Goal: Use online tool/utility: Utilize a website feature to perform a specific function

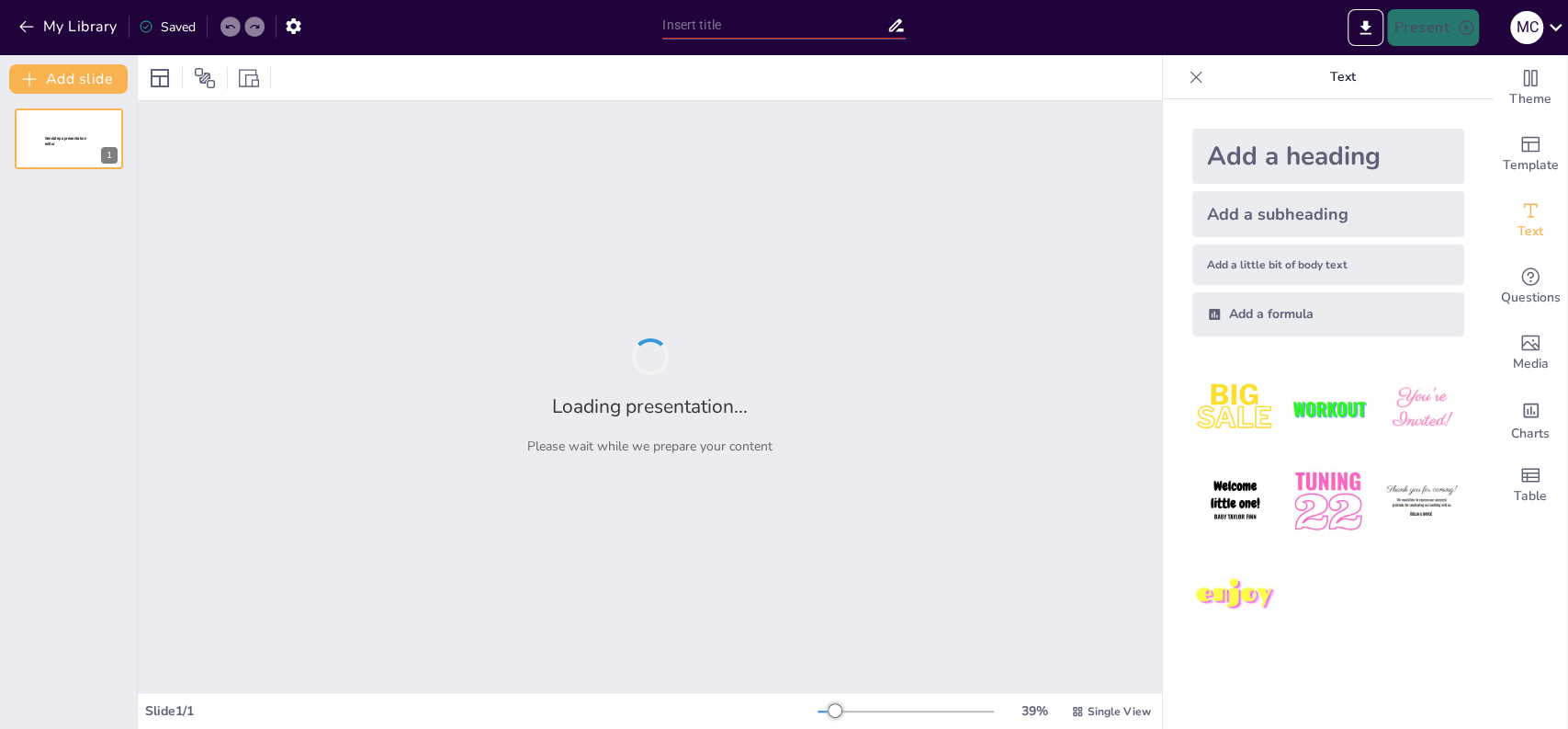
type input "InHolland NL"
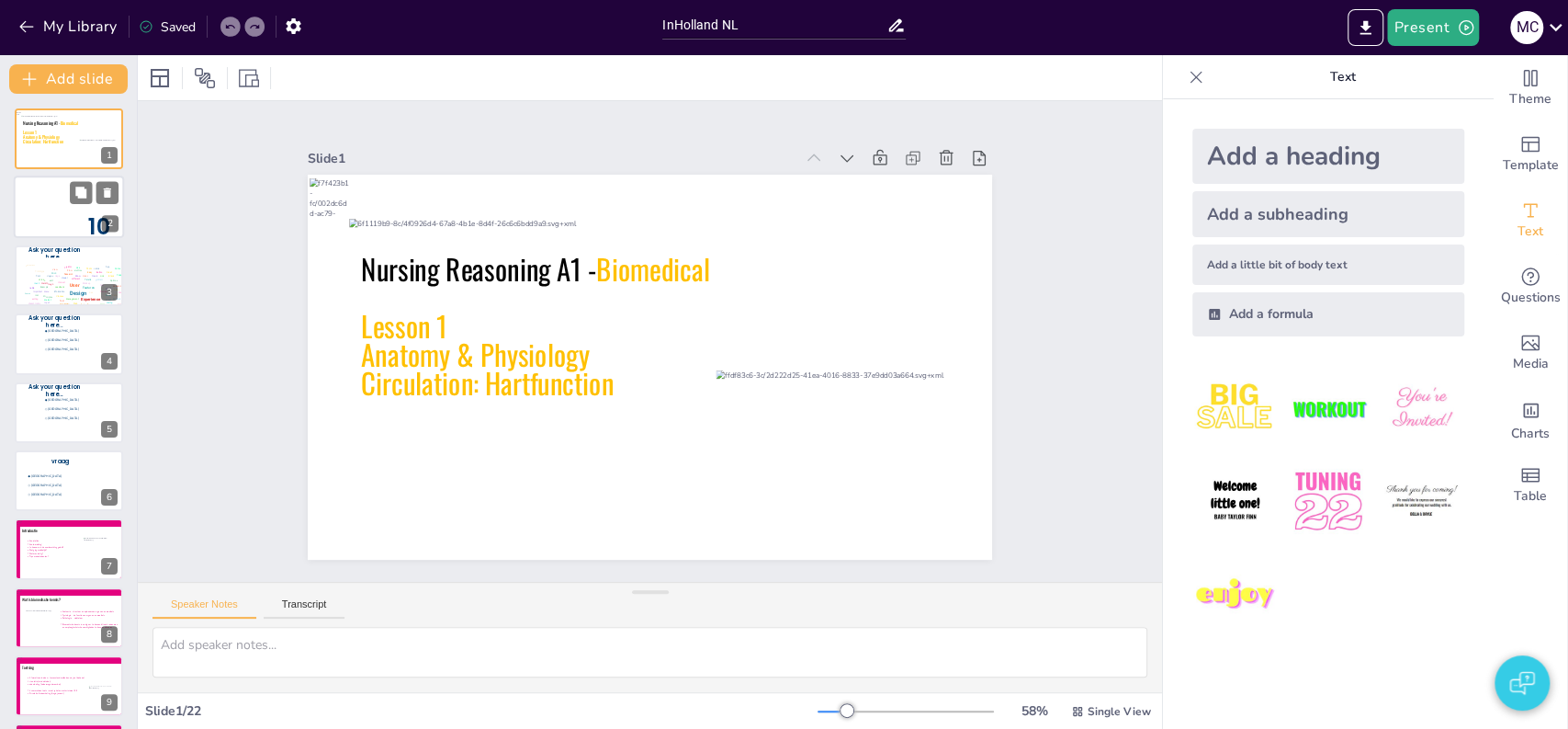
click at [60, 197] on div at bounding box center [68, 207] width 110 height 62
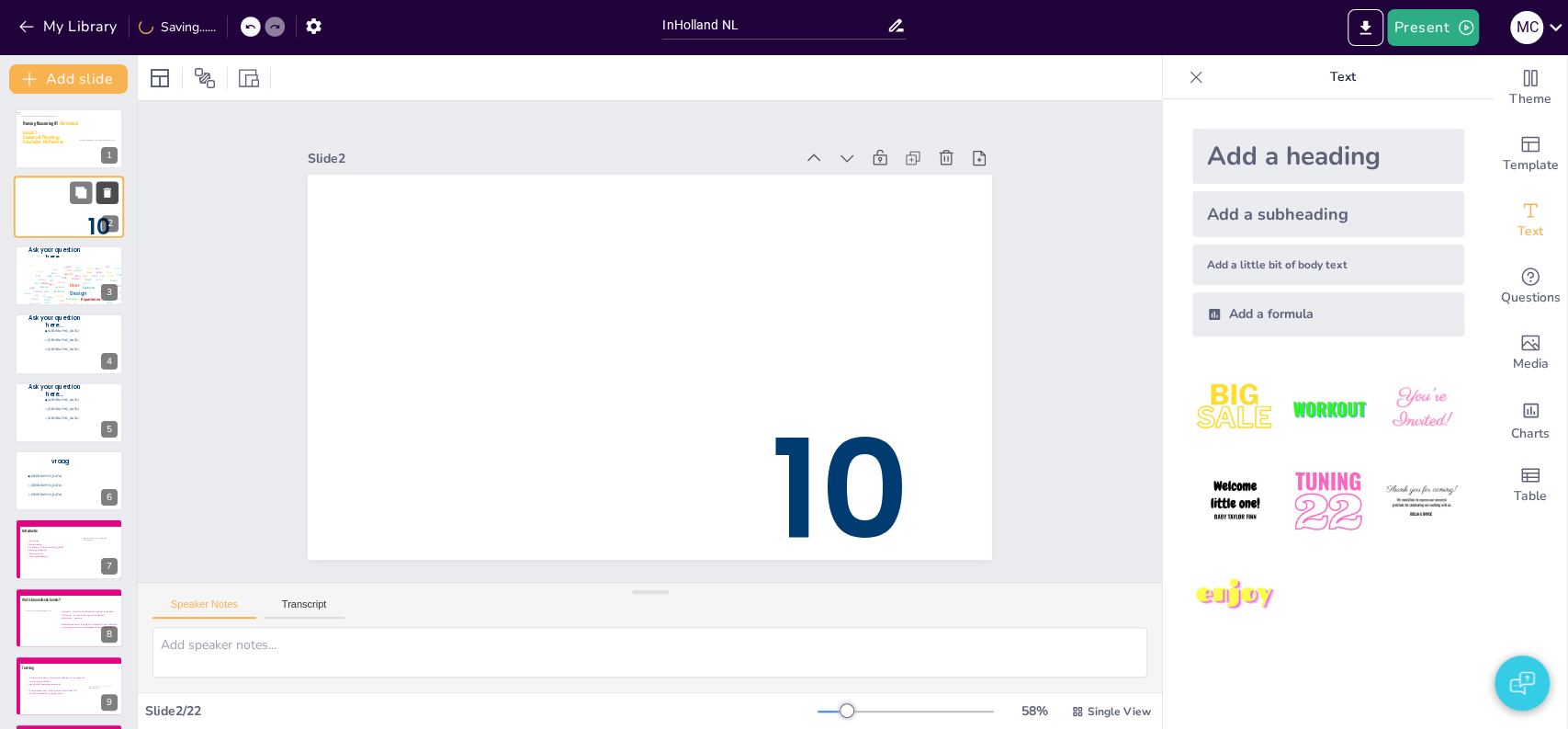
click at [109, 186] on icon at bounding box center [107, 192] width 12 height 12
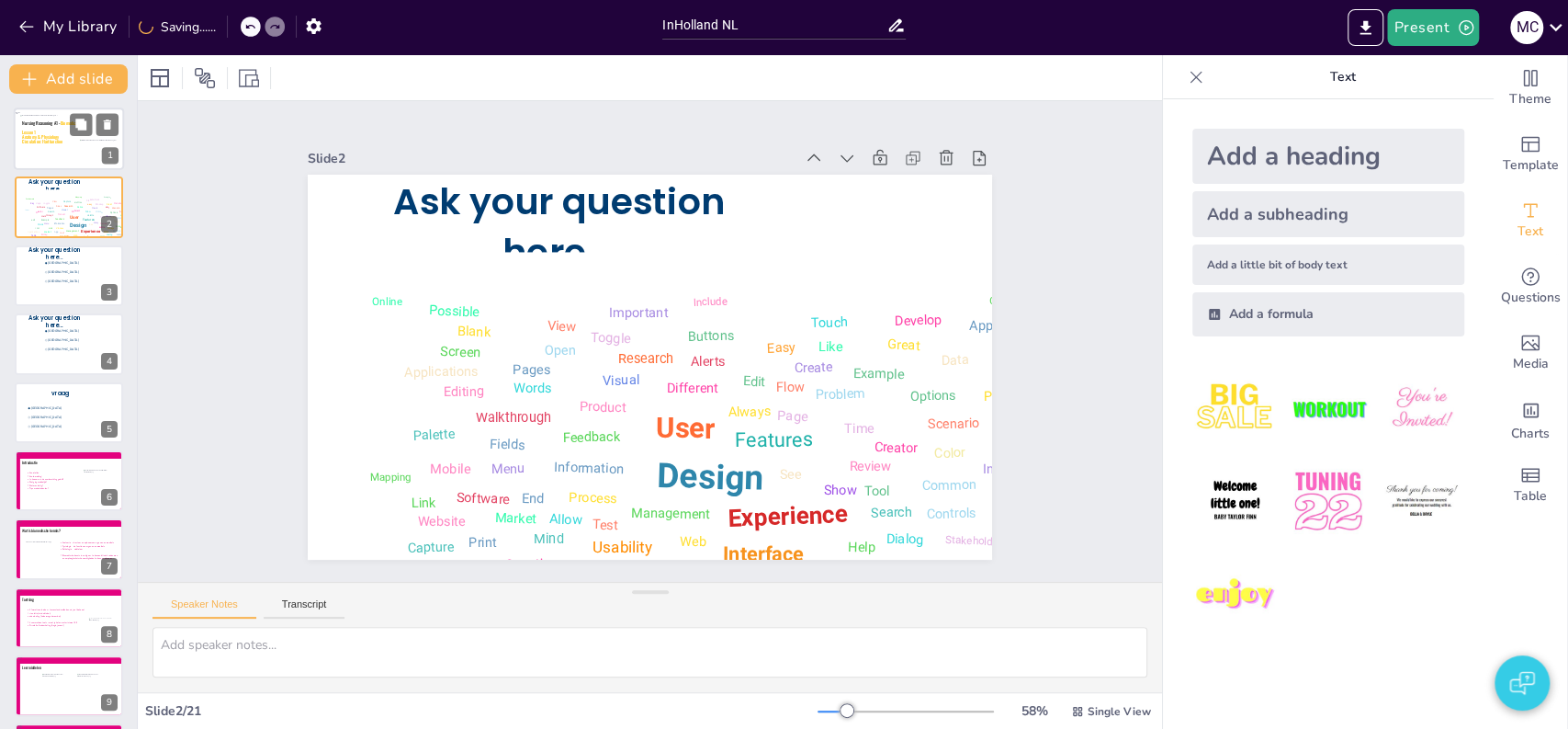
click at [58, 145] on icon at bounding box center [69, 132] width 94 height 32
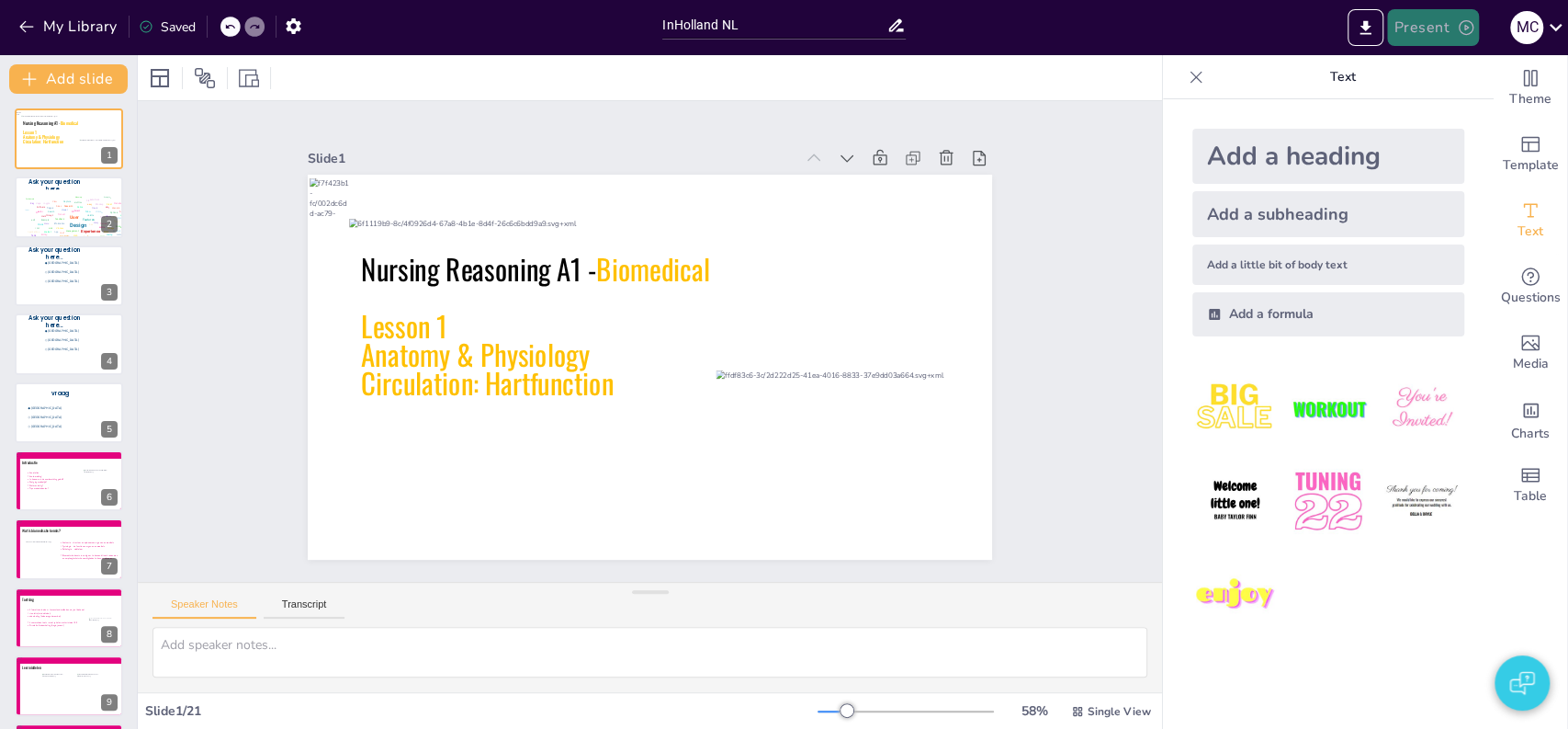
click at [1431, 33] on button "Present" at bounding box center [1433, 28] width 92 height 36
click at [1440, 71] on li "Preview presentation" at bounding box center [1460, 68] width 144 height 30
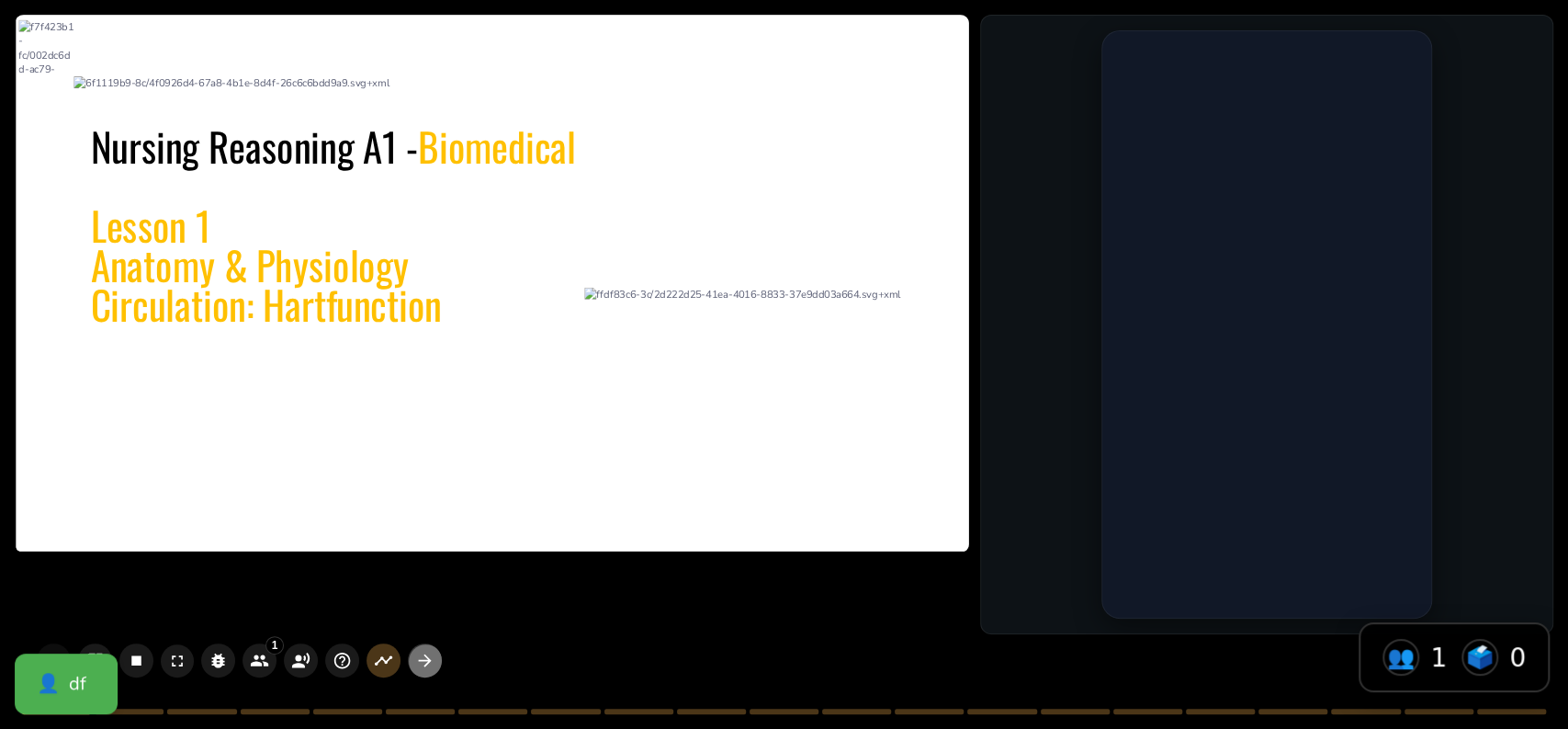
click at [425, 653] on icon "button" at bounding box center [425, 660] width 19 height 19
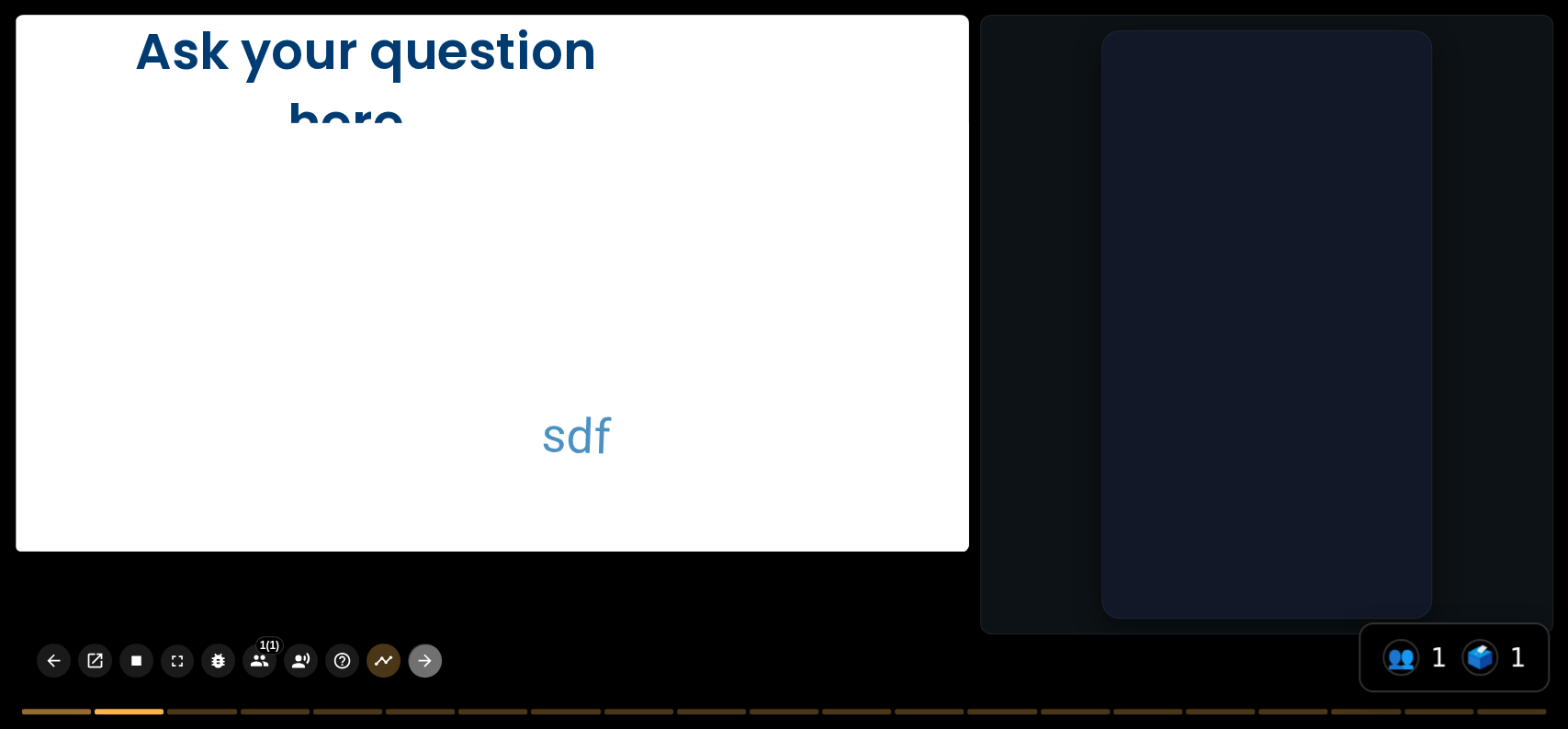
click at [422, 656] on icon "button" at bounding box center [425, 660] width 19 height 19
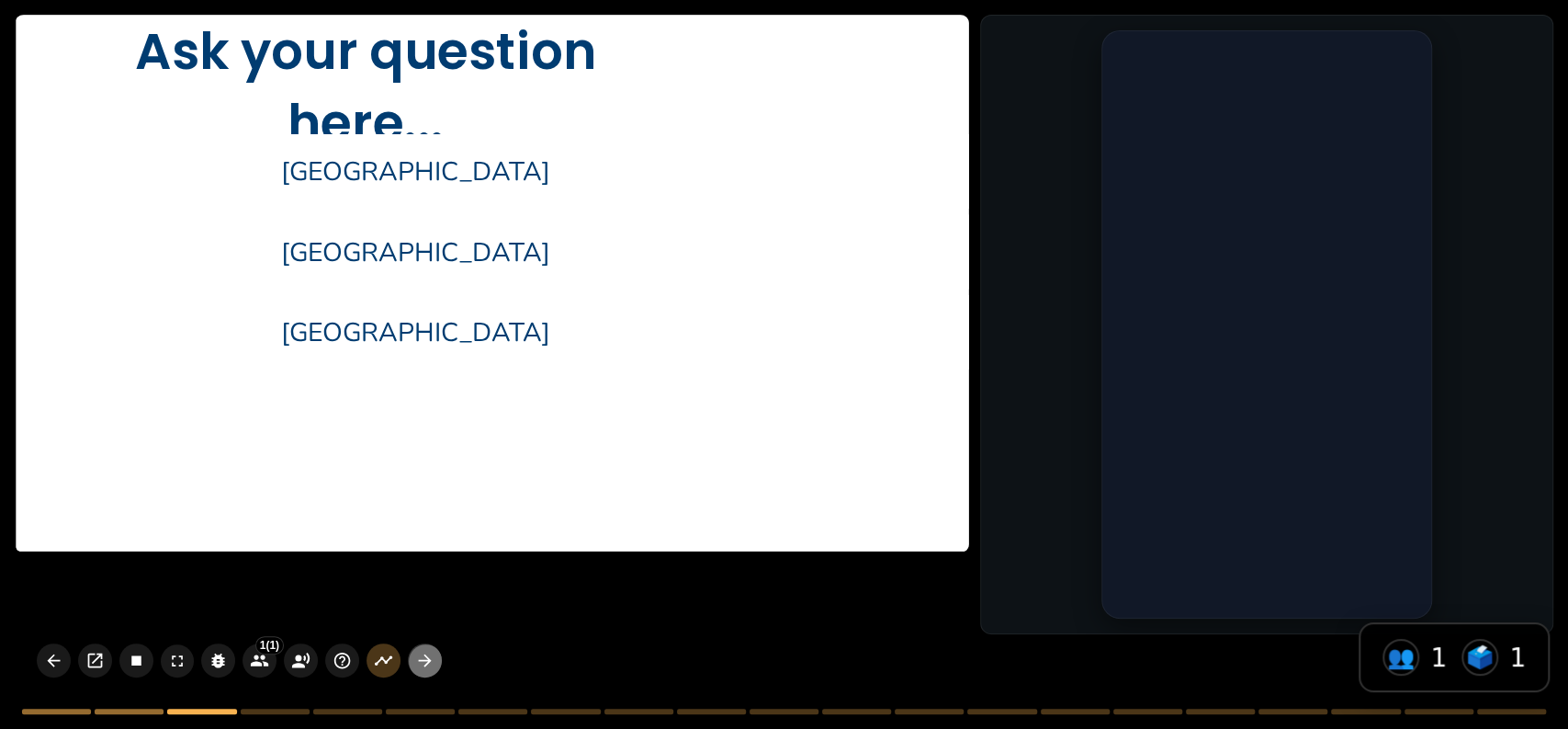
click at [420, 665] on icon "button" at bounding box center [425, 660] width 19 height 19
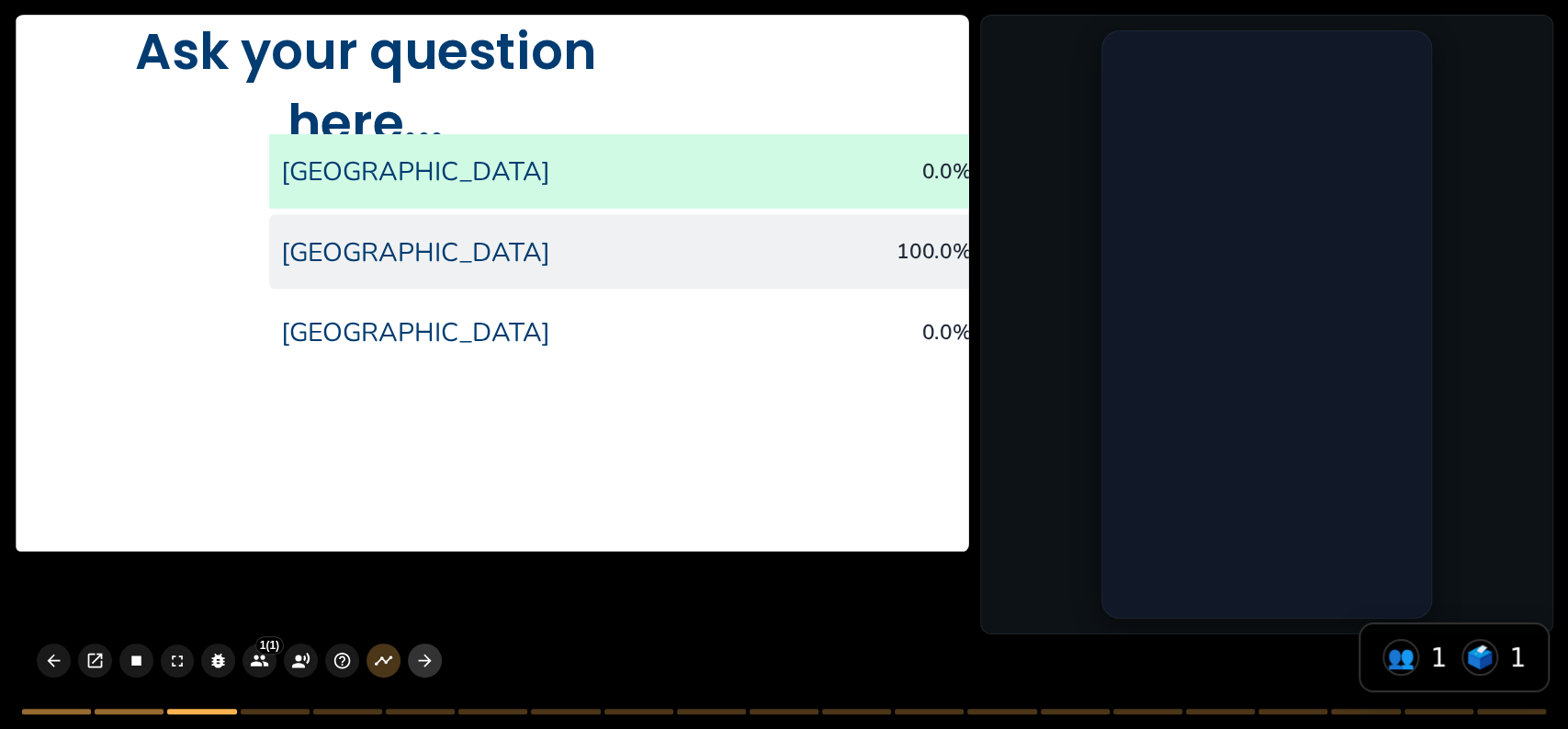
click at [416, 660] on icon "button" at bounding box center [425, 660] width 19 height 19
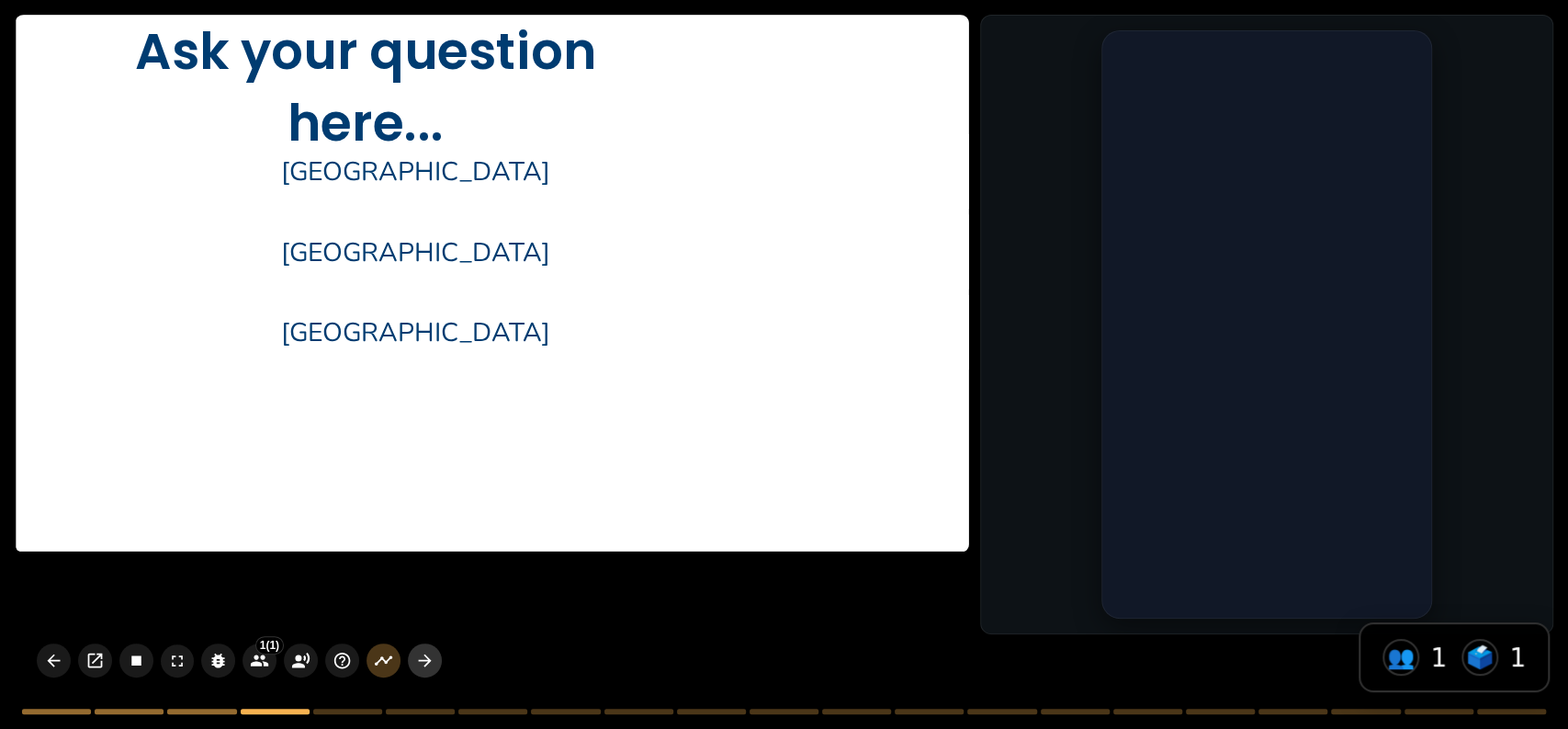
click at [419, 665] on icon "button" at bounding box center [425, 660] width 19 height 19
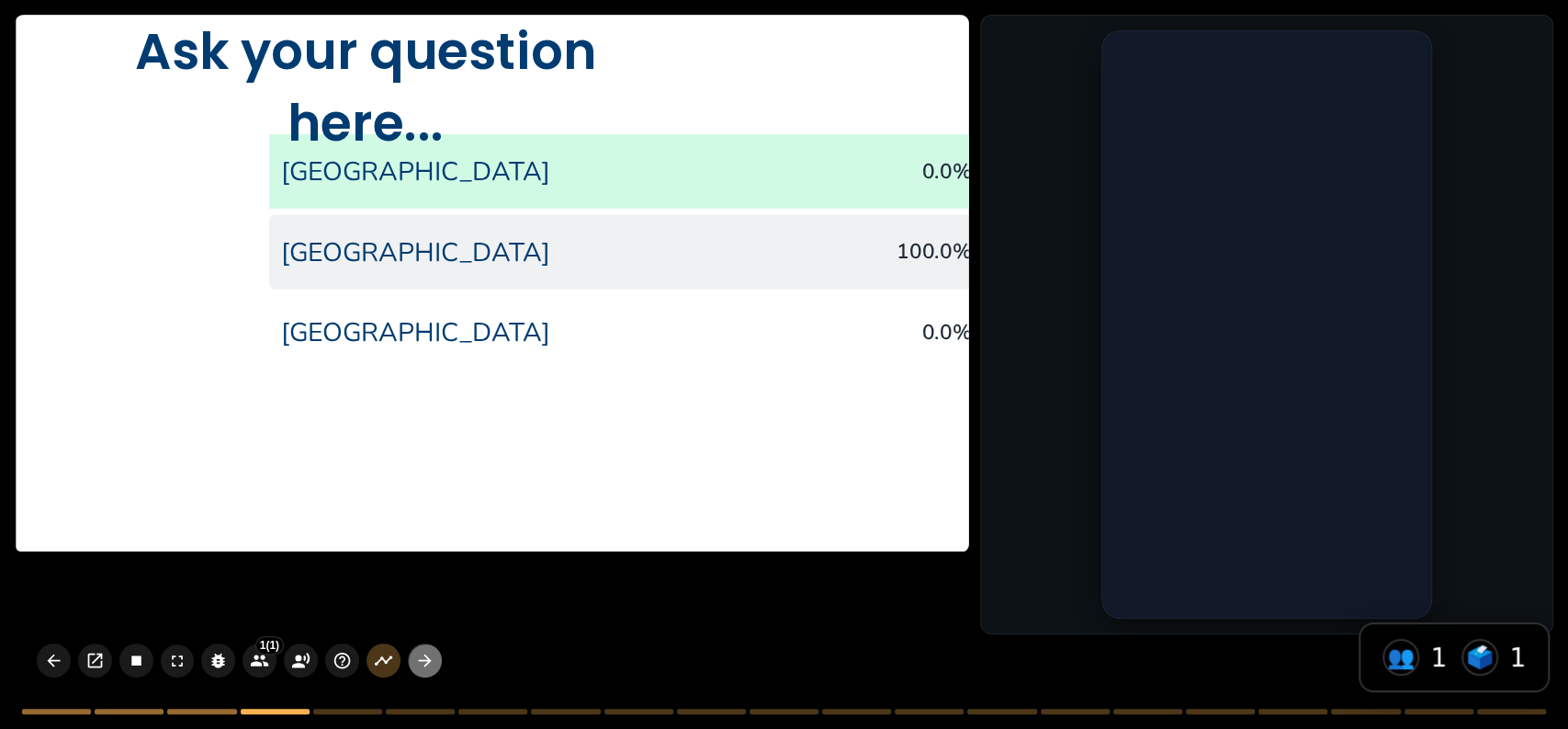
click at [431, 651] on icon "button" at bounding box center [425, 660] width 19 height 19
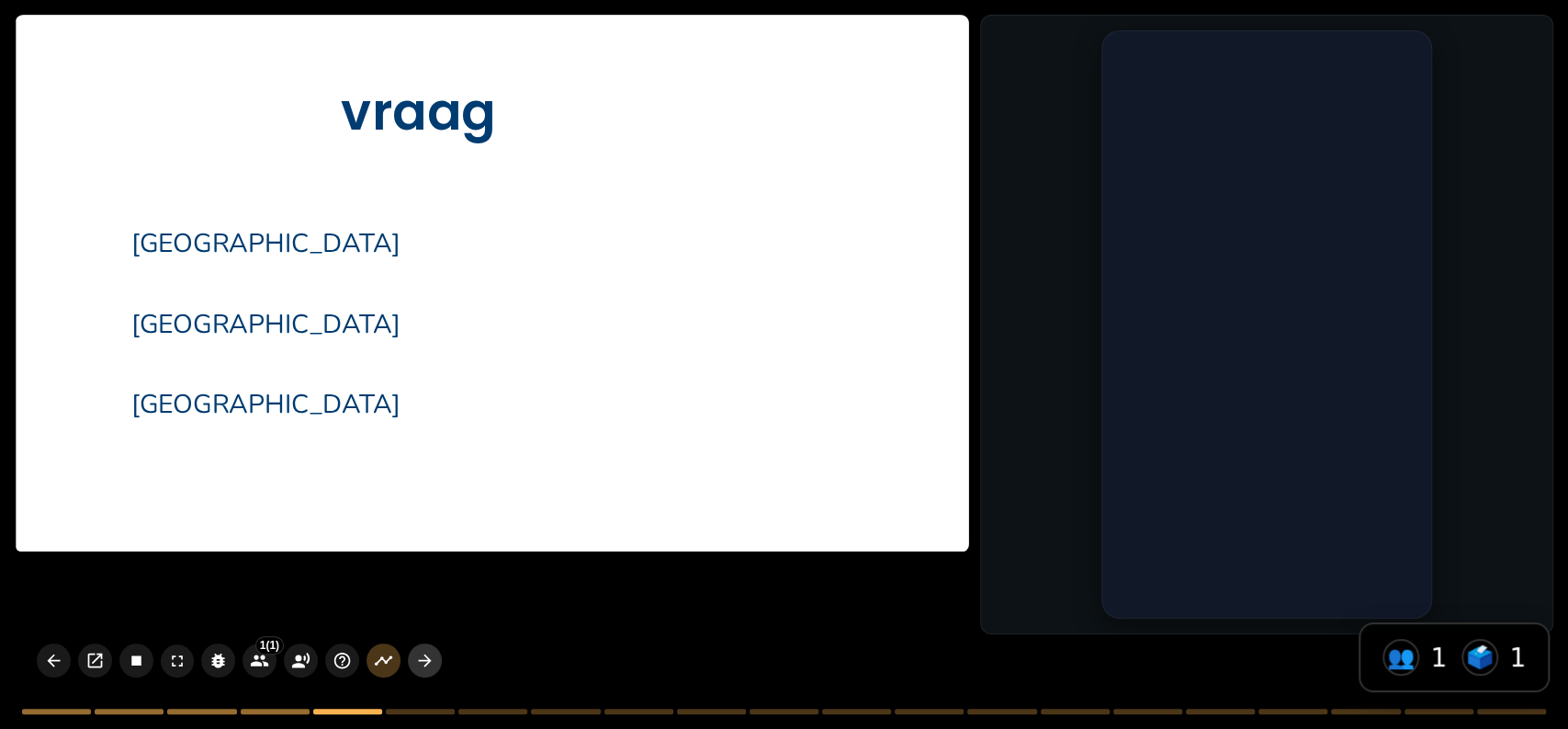
click at [420, 654] on icon "button" at bounding box center [425, 660] width 19 height 19
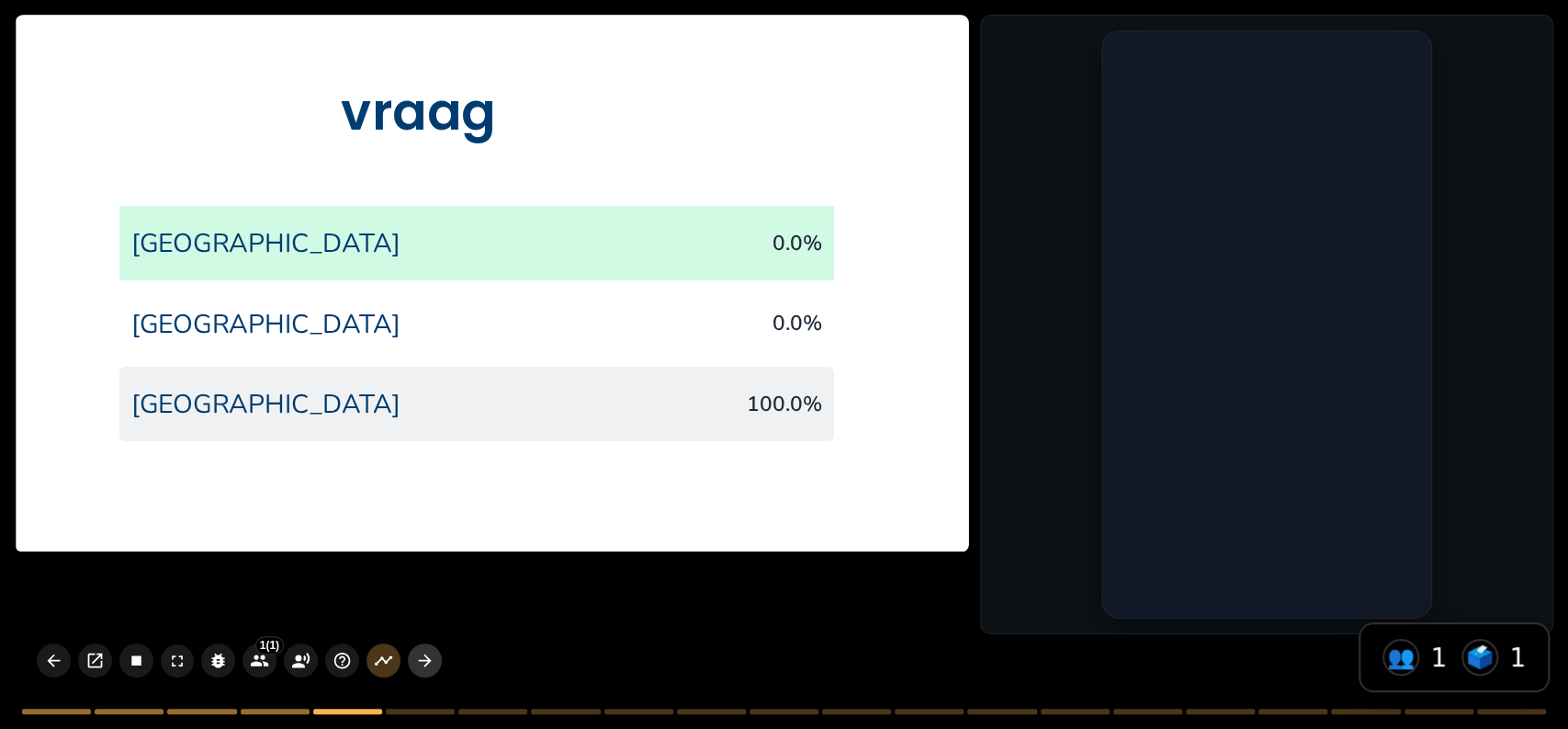
click at [427, 665] on icon "button" at bounding box center [425, 660] width 19 height 19
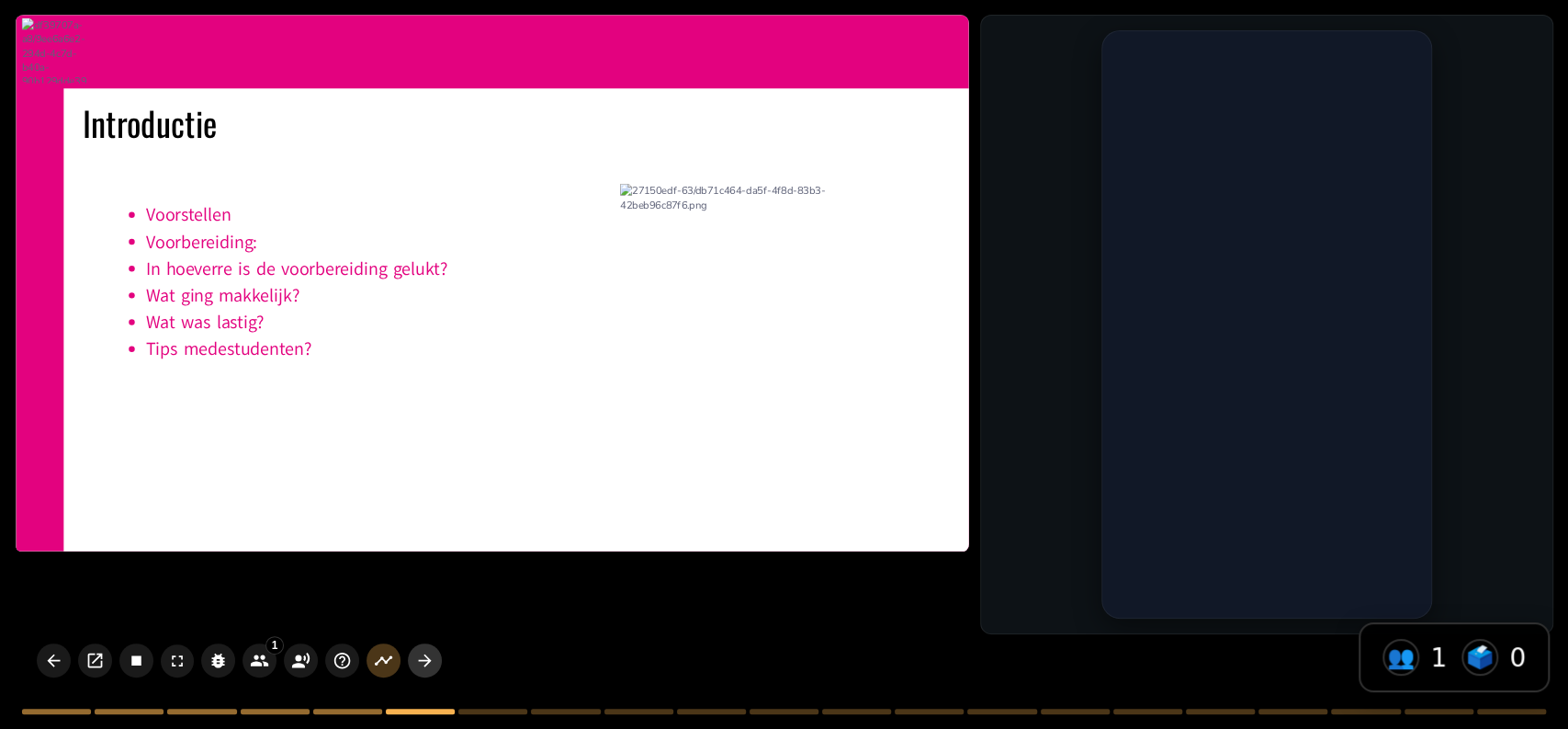
click at [427, 665] on icon "button" at bounding box center [425, 660] width 19 height 19
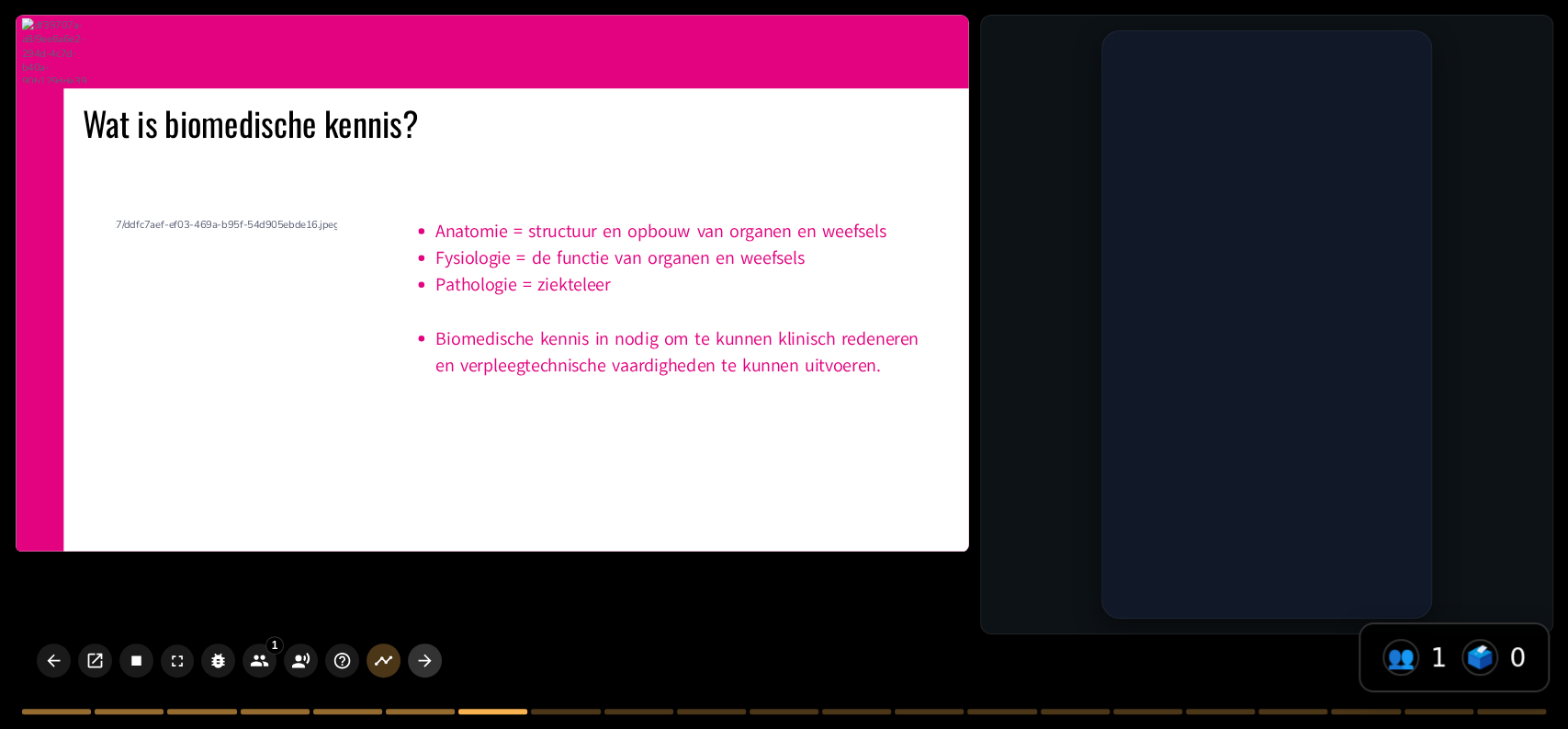
click at [427, 665] on icon "button" at bounding box center [425, 660] width 19 height 19
type textarea "Toetsing: 2 formatieve toetsen à tussenstand welke kennis je al beheerst circul…"
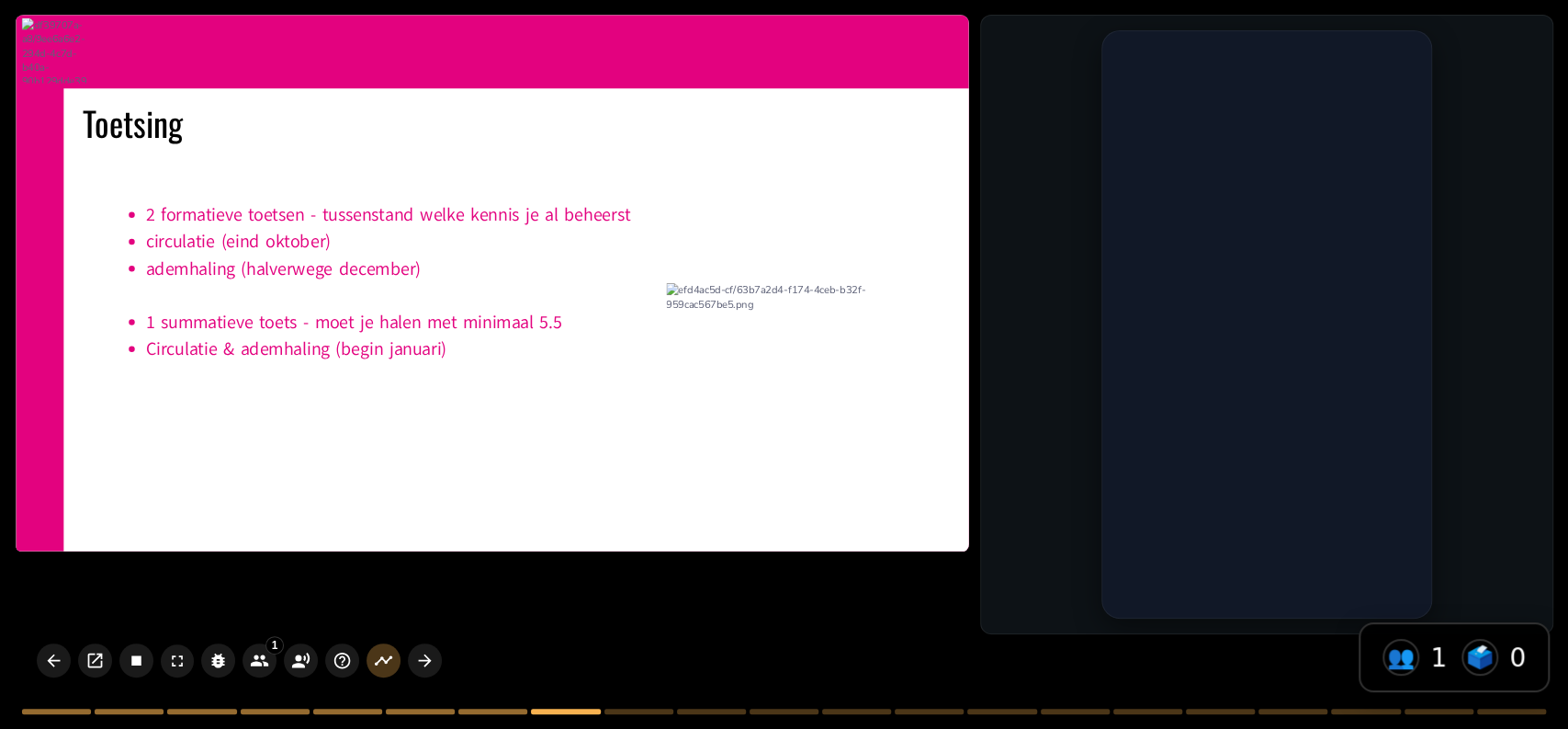
click at [1059, 138] on div at bounding box center [1266, 324] width 573 height 619
